Goal: Information Seeking & Learning: Learn about a topic

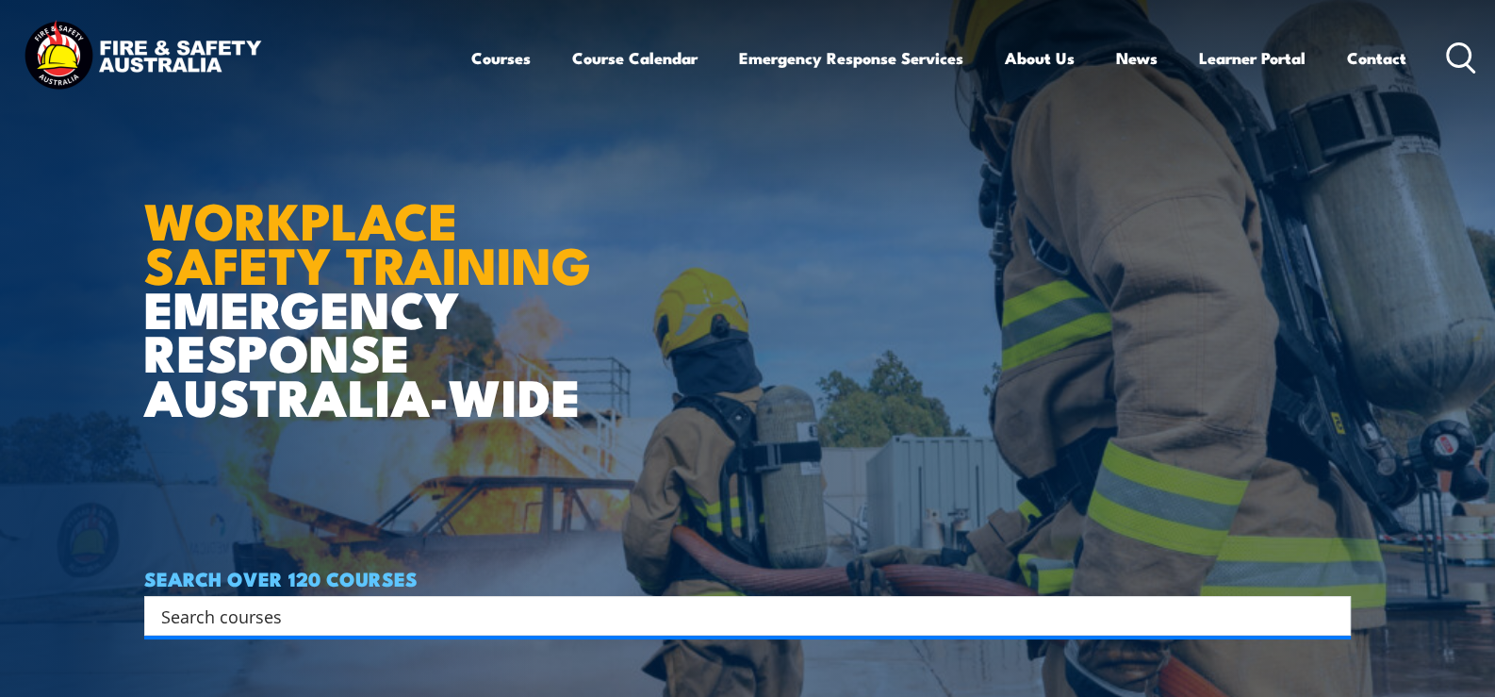
click at [1458, 57] on icon at bounding box center [1461, 57] width 30 height 31
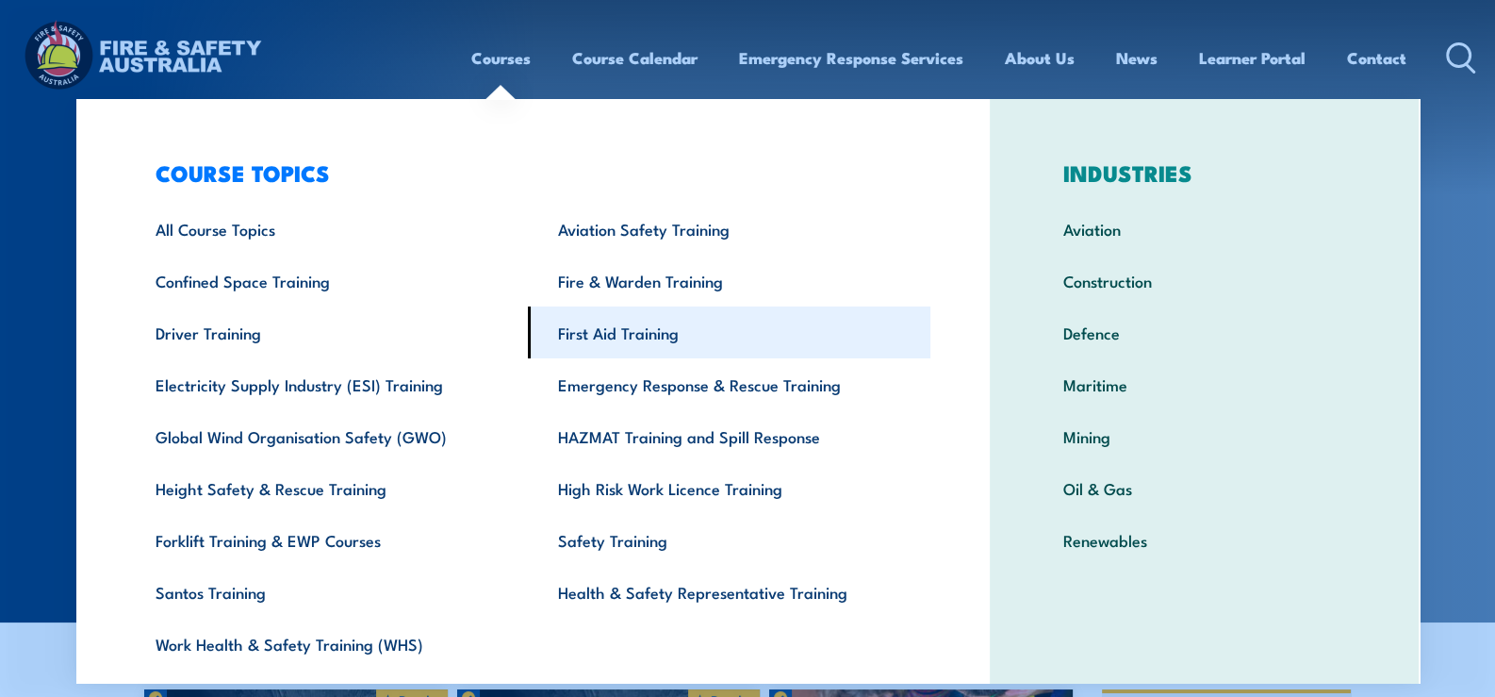
click at [642, 336] on link "First Aid Training" at bounding box center [729, 332] width 403 height 52
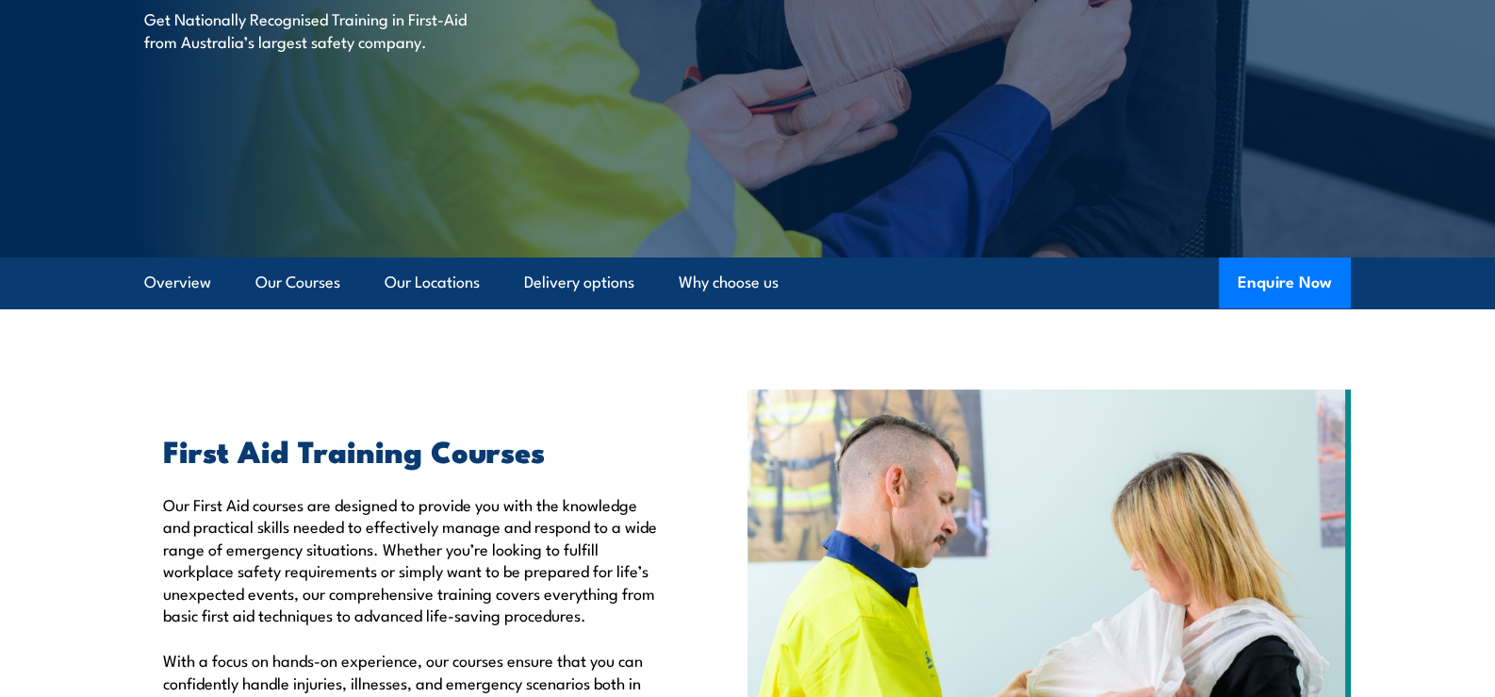
scroll to position [376, 0]
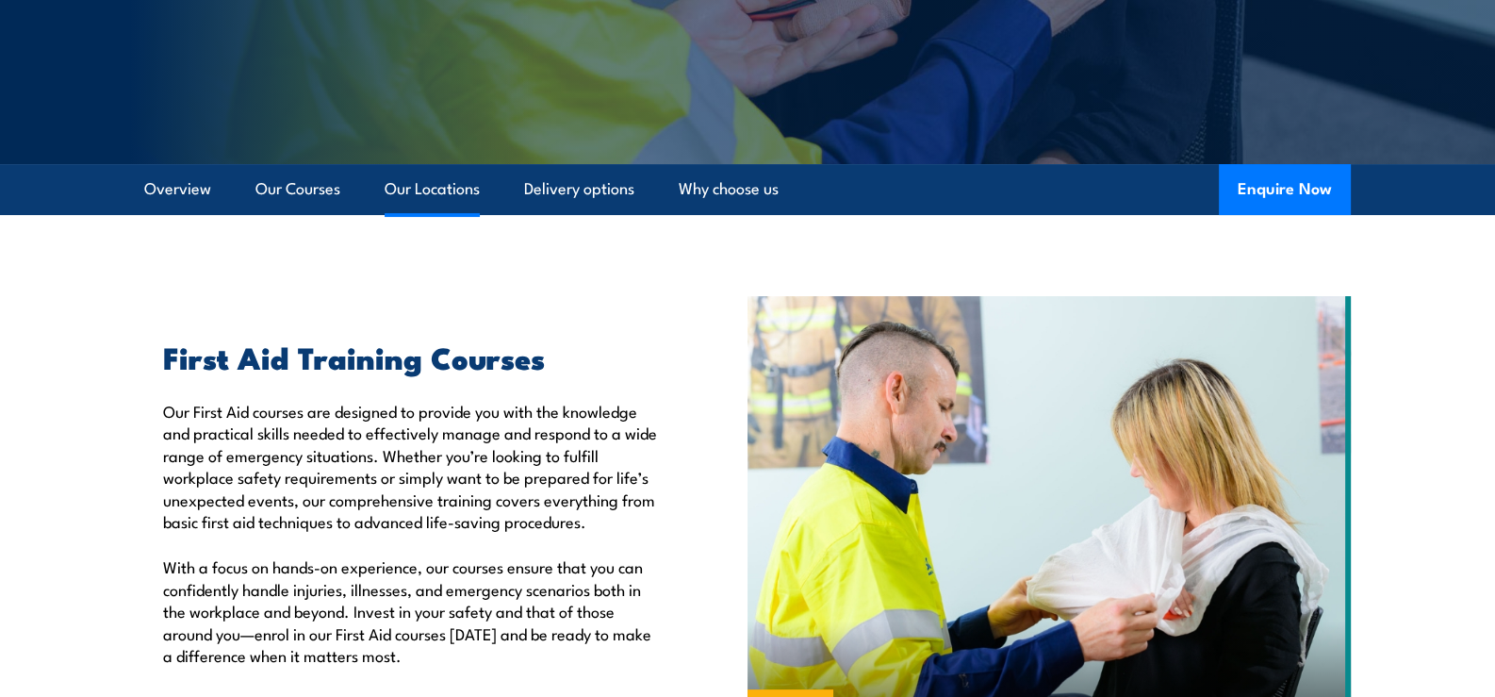
click at [448, 190] on link "Our Locations" at bounding box center [432, 189] width 95 height 50
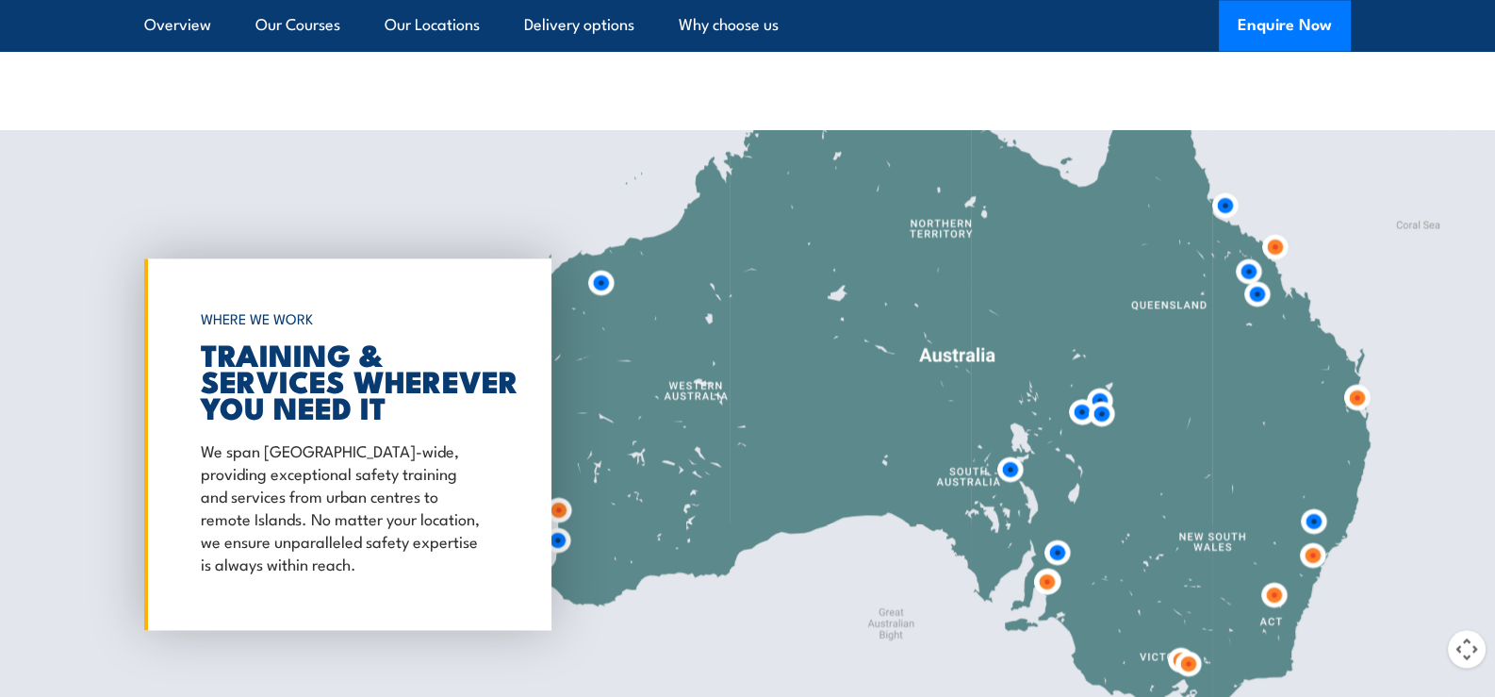
scroll to position [3450, 0]
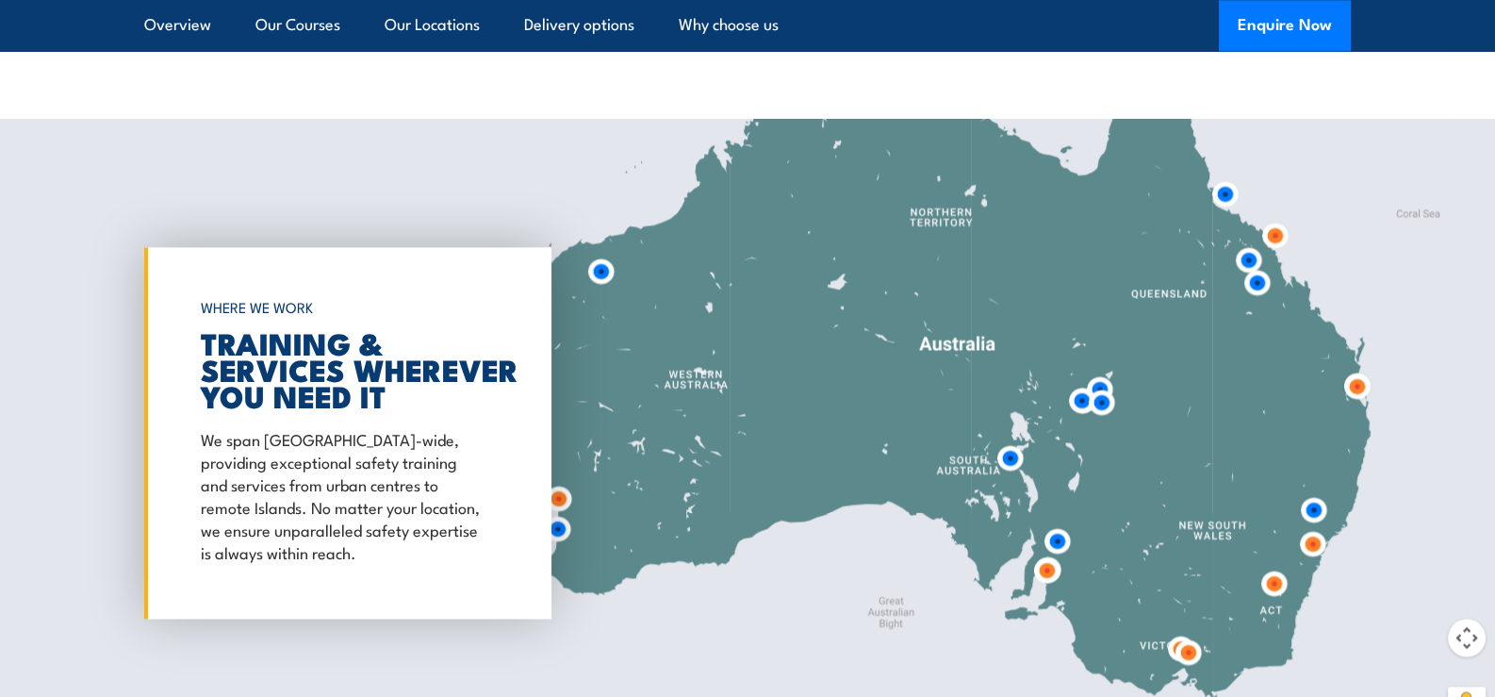
click at [1357, 385] on img at bounding box center [1357, 386] width 35 height 35
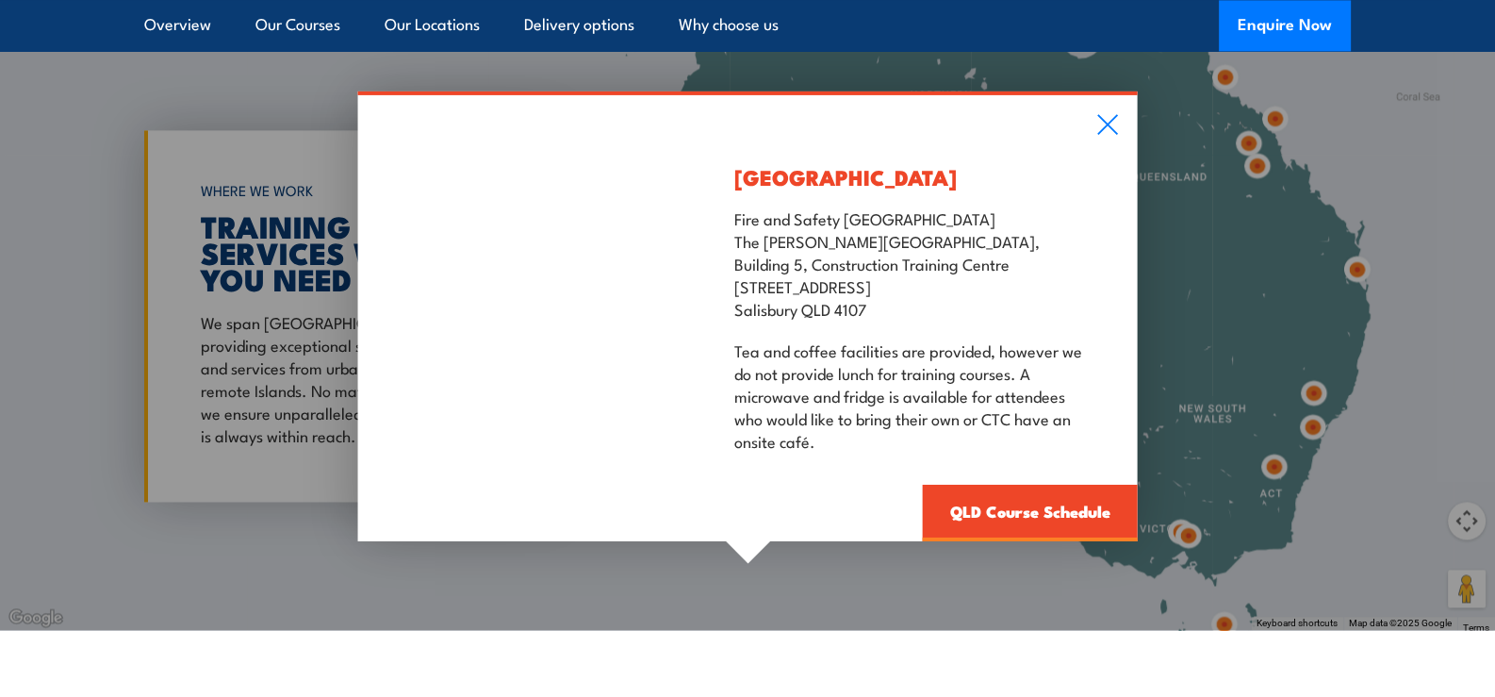
scroll to position [3638, 0]
